Goal: Information Seeking & Learning: Learn about a topic

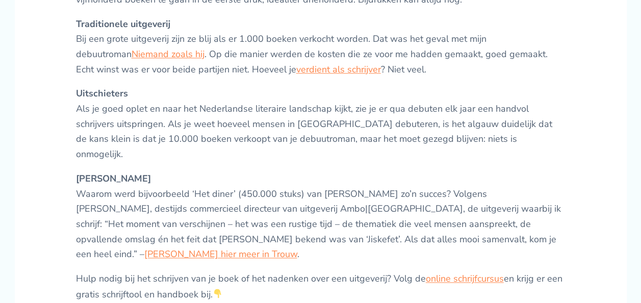
scroll to position [700, 0]
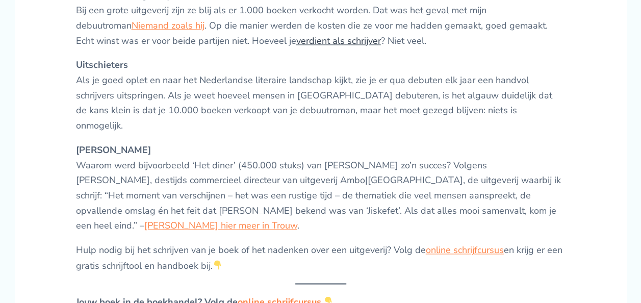
click at [296, 35] on link "verdient als schrijver" at bounding box center [338, 41] width 85 height 12
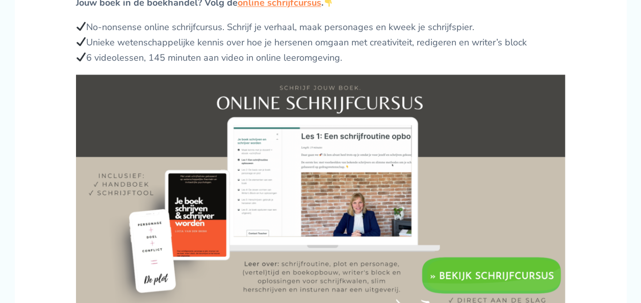
scroll to position [882, 0]
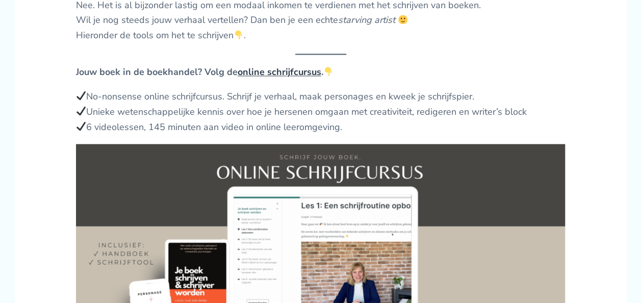
click at [304, 78] on link "online schrijfcursus" at bounding box center [280, 72] width 84 height 12
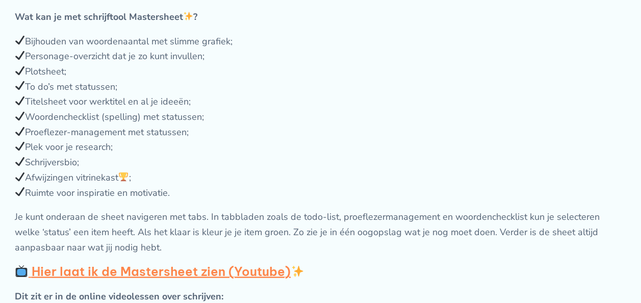
scroll to position [947, 0]
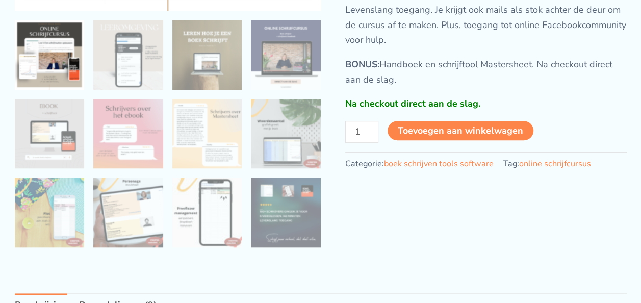
scroll to position [0, 0]
